Goal: Task Accomplishment & Management: Use online tool/utility

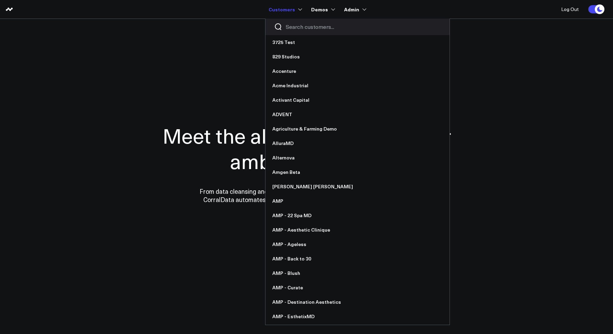
click at [288, 26] on input "Search customers input" at bounding box center [363, 27] width 155 height 8
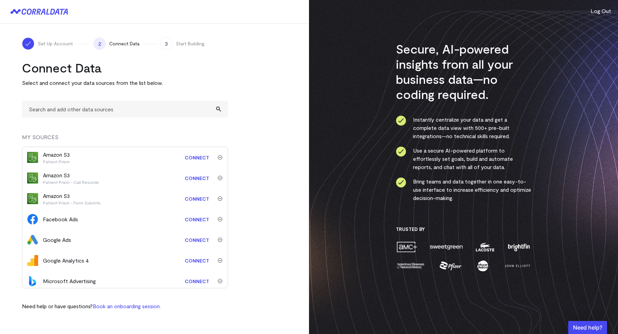
click at [274, 135] on turbo-frame "Connect Data Select and connect your data sources from the list below. MY SOURC…" at bounding box center [154, 185] width 265 height 250
click at [232, 154] on turbo-frame "Connect Data Select and connect your data sources from the list below. MY SOURC…" at bounding box center [154, 185] width 265 height 250
click at [231, 65] on turbo-frame "Connect Data Select and connect your data sources from the list below. MY SOURC…" at bounding box center [154, 185] width 265 height 250
